Goal: Information Seeking & Learning: Learn about a topic

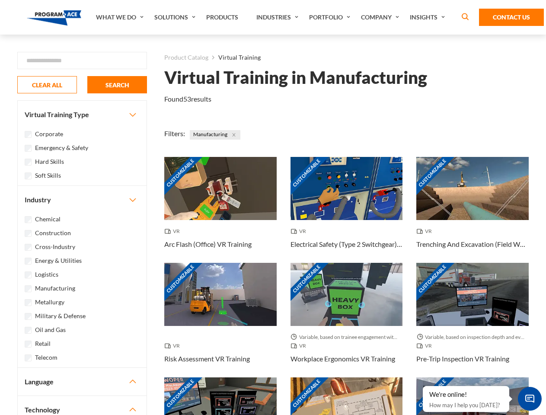
click at [121, 17] on link "What We Do" at bounding box center [121, 17] width 58 height 35
click at [176, 17] on link "Solutions" at bounding box center [176, 17] width 52 height 35
click at [278, 17] on link "Industries" at bounding box center [278, 17] width 53 height 35
click at [382, 17] on link "Company" at bounding box center [381, 17] width 49 height 35
click at [429, 17] on link "Insights" at bounding box center [428, 17] width 46 height 35
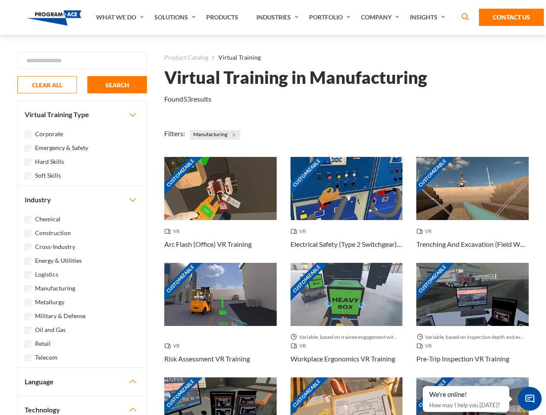
click at [0, 0] on div "Blog White Papers News" at bounding box center [0, 0] width 0 height 0
click at [0, 0] on strong "How Virtual Learning Can Enhance Workforce Productivity: A Guide for L&D Manage…" at bounding box center [0, 0] width 0 height 0
click at [530, 399] on span "Minimize live chat window" at bounding box center [530, 399] width 32 height 32
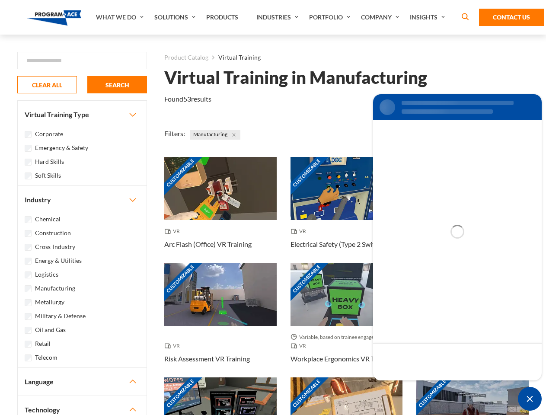
click at [423, 386] on div "Customizable" at bounding box center [472, 408] width 112 height 63
